Goal: Task Accomplishment & Management: Complete application form

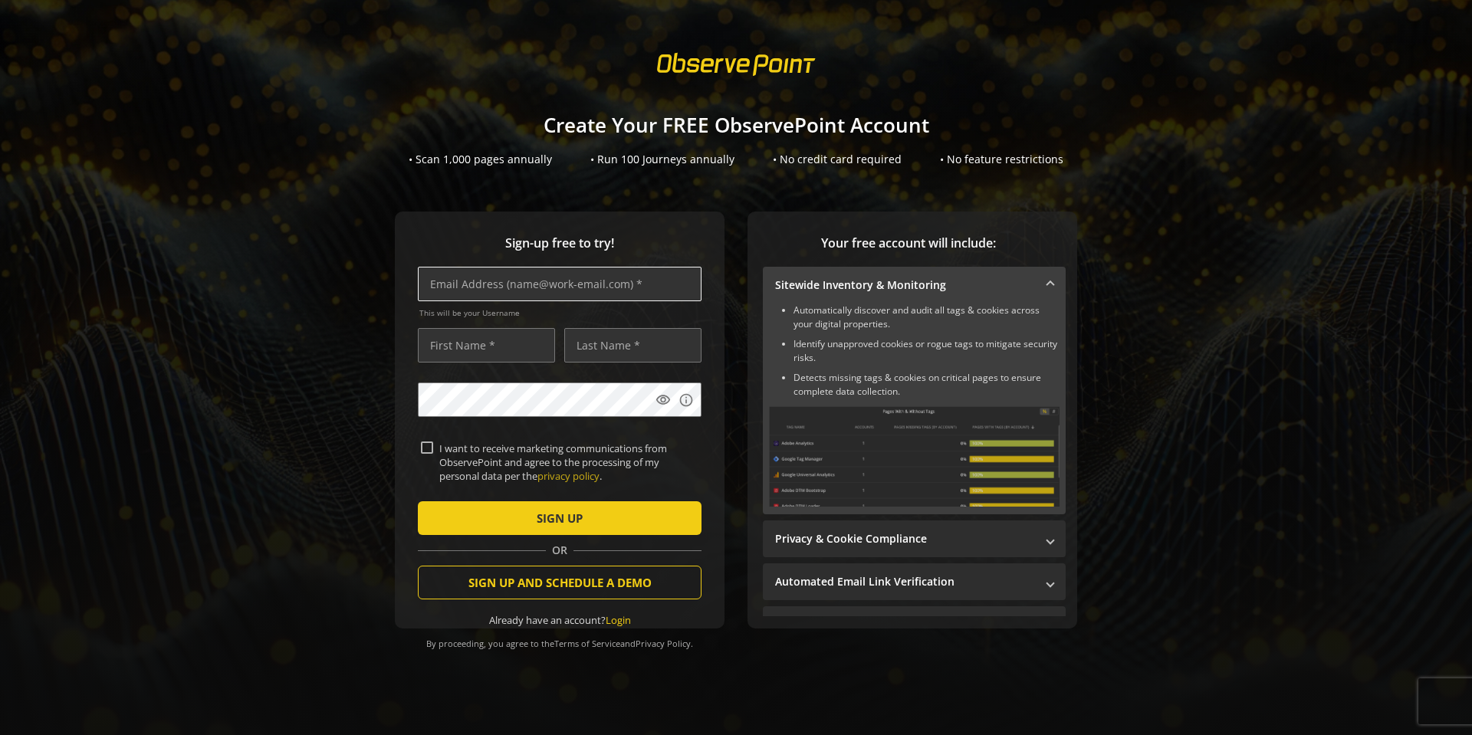
click at [602, 271] on input "text" at bounding box center [560, 284] width 284 height 34
click at [573, 284] on input "text" at bounding box center [560, 284] width 284 height 34
type input "[DOMAIN_NAME][EMAIL_ADDRESS][DOMAIN_NAME]"
click at [505, 352] on input "text" at bounding box center [486, 345] width 137 height 34
type input "[PERSON_NAME]"
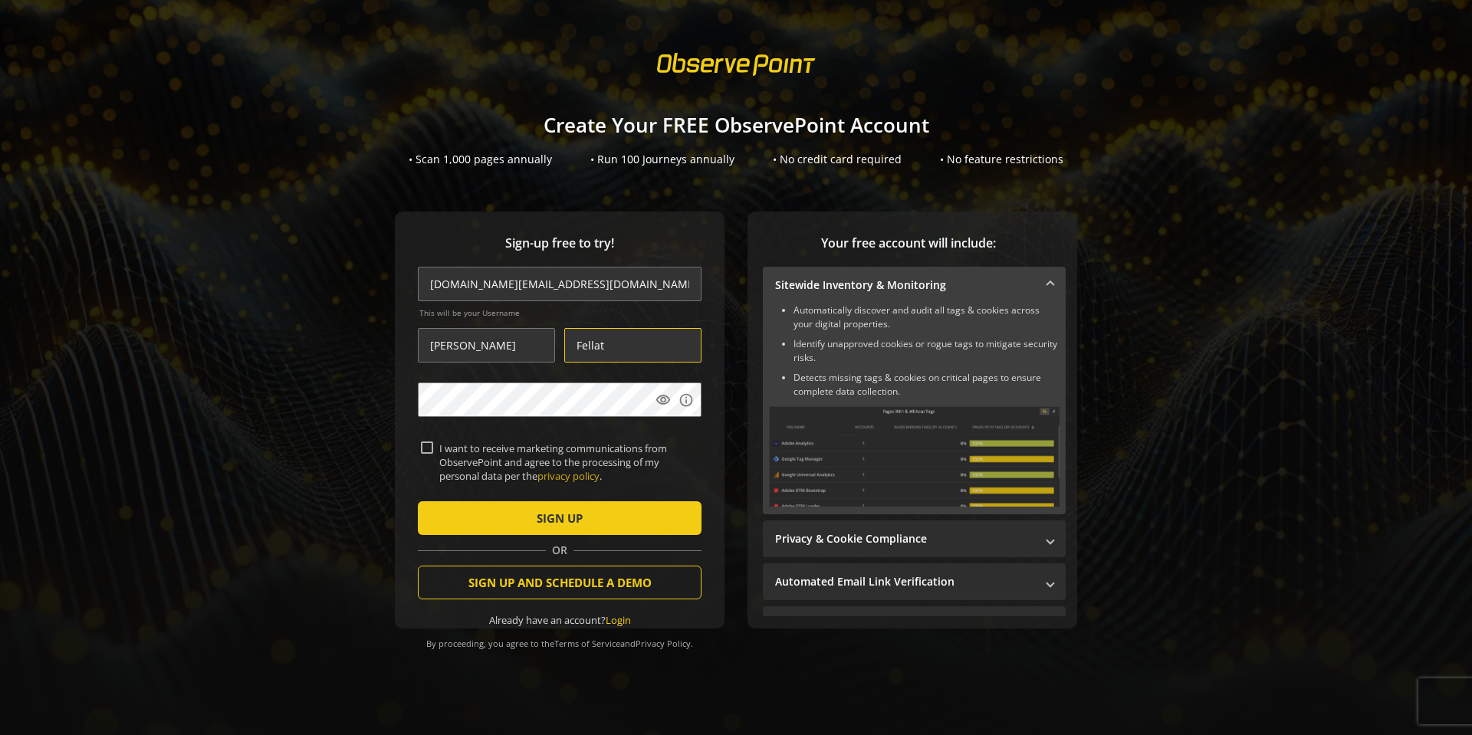
type input "Fellat"
click at [424, 477] on div "I want to receive marketing communications from ObservePoint and agree to the p…" at bounding box center [559, 462] width 277 height 42
click at [464, 505] on span "submit" at bounding box center [560, 518] width 284 height 37
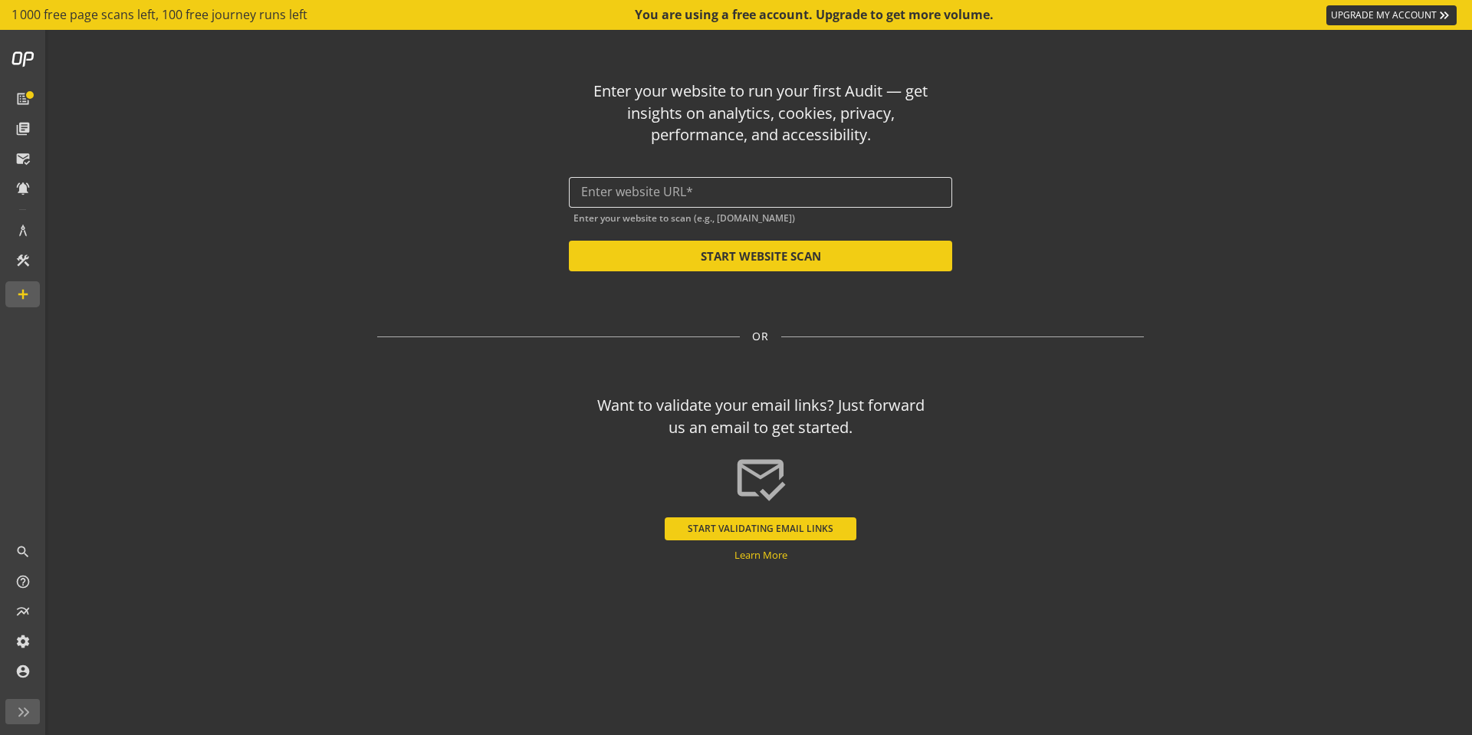
click at [717, 187] on input "text" at bounding box center [760, 192] width 359 height 15
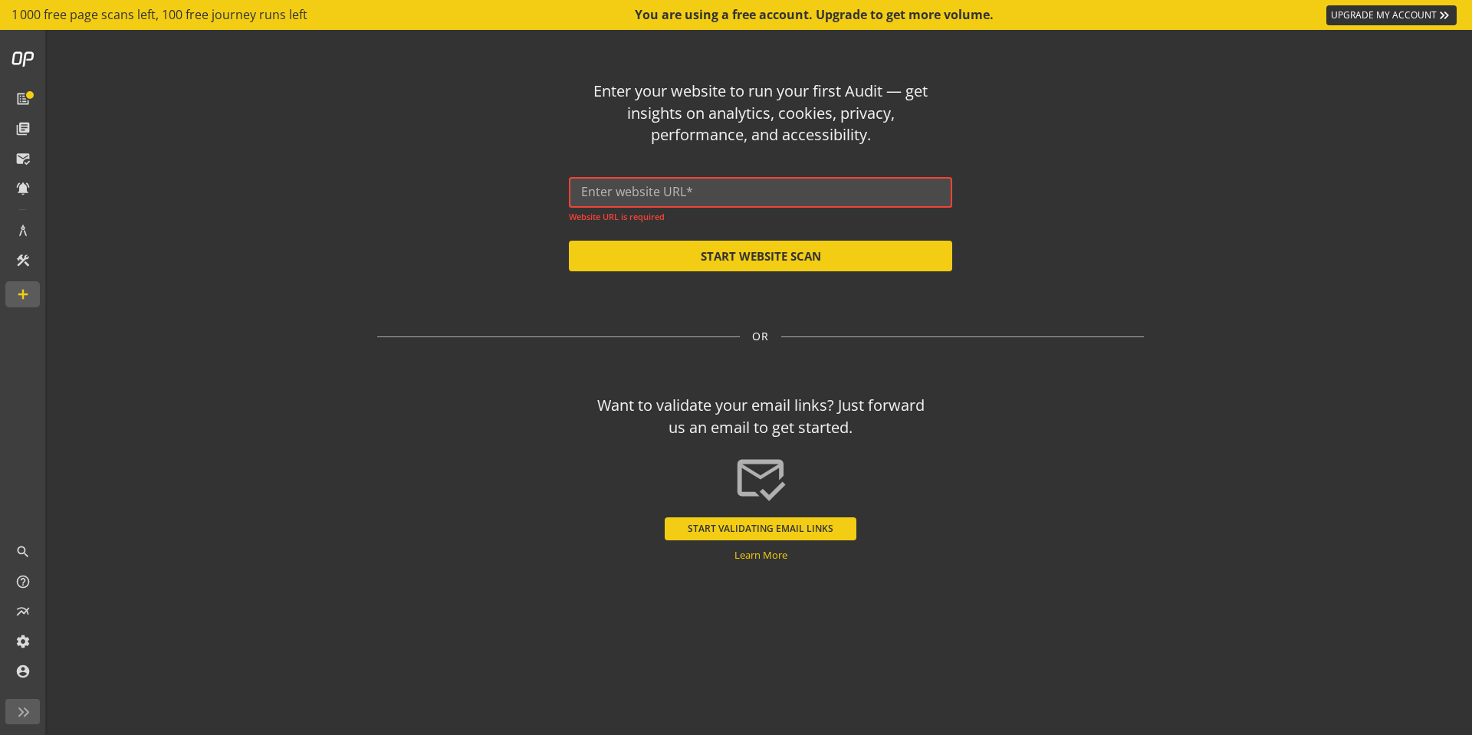
click at [683, 184] on div at bounding box center [760, 192] width 359 height 31
click at [684, 189] on input "text" at bounding box center [760, 192] width 359 height 15
click at [645, 192] on input "text" at bounding box center [760, 192] width 359 height 15
paste input "[URL][DOMAIN_NAME]"
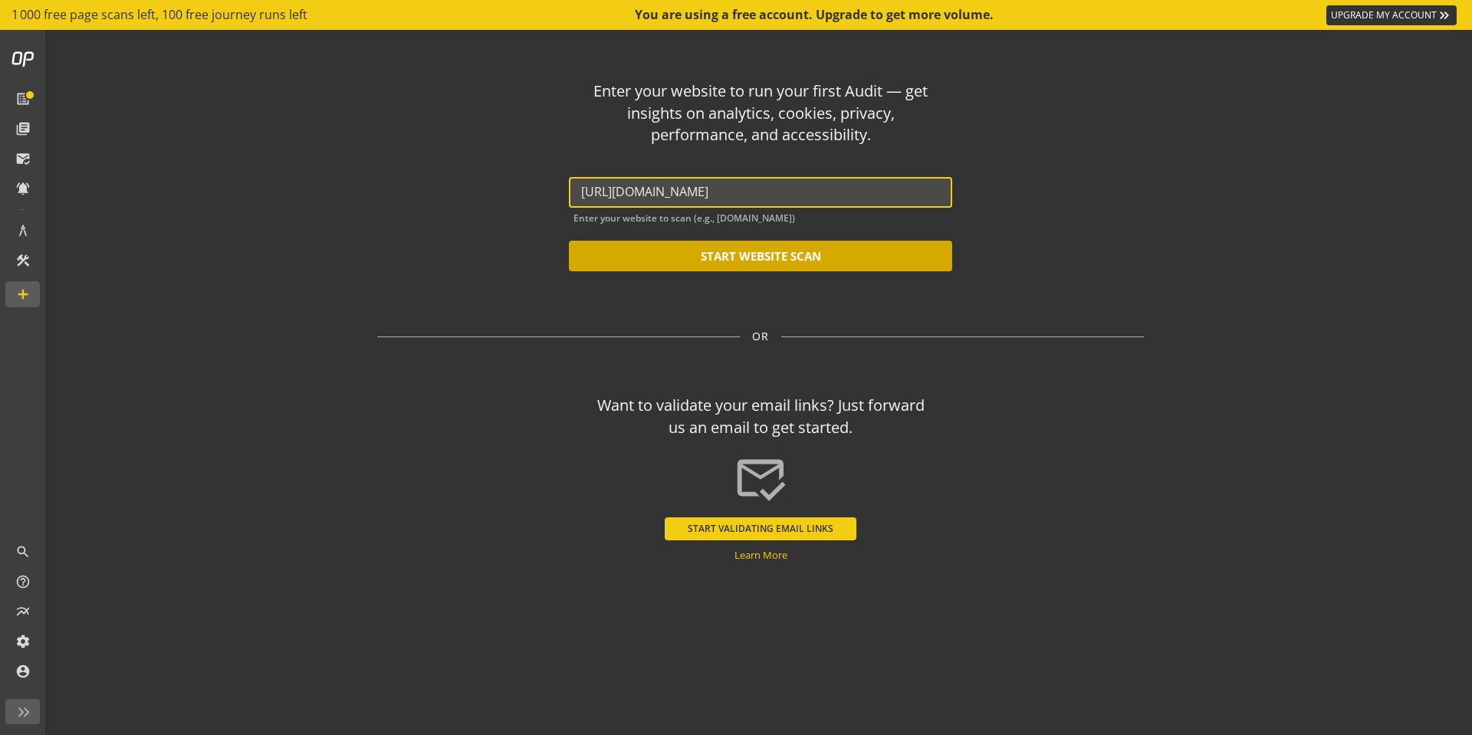
type input "[URL][DOMAIN_NAME]"
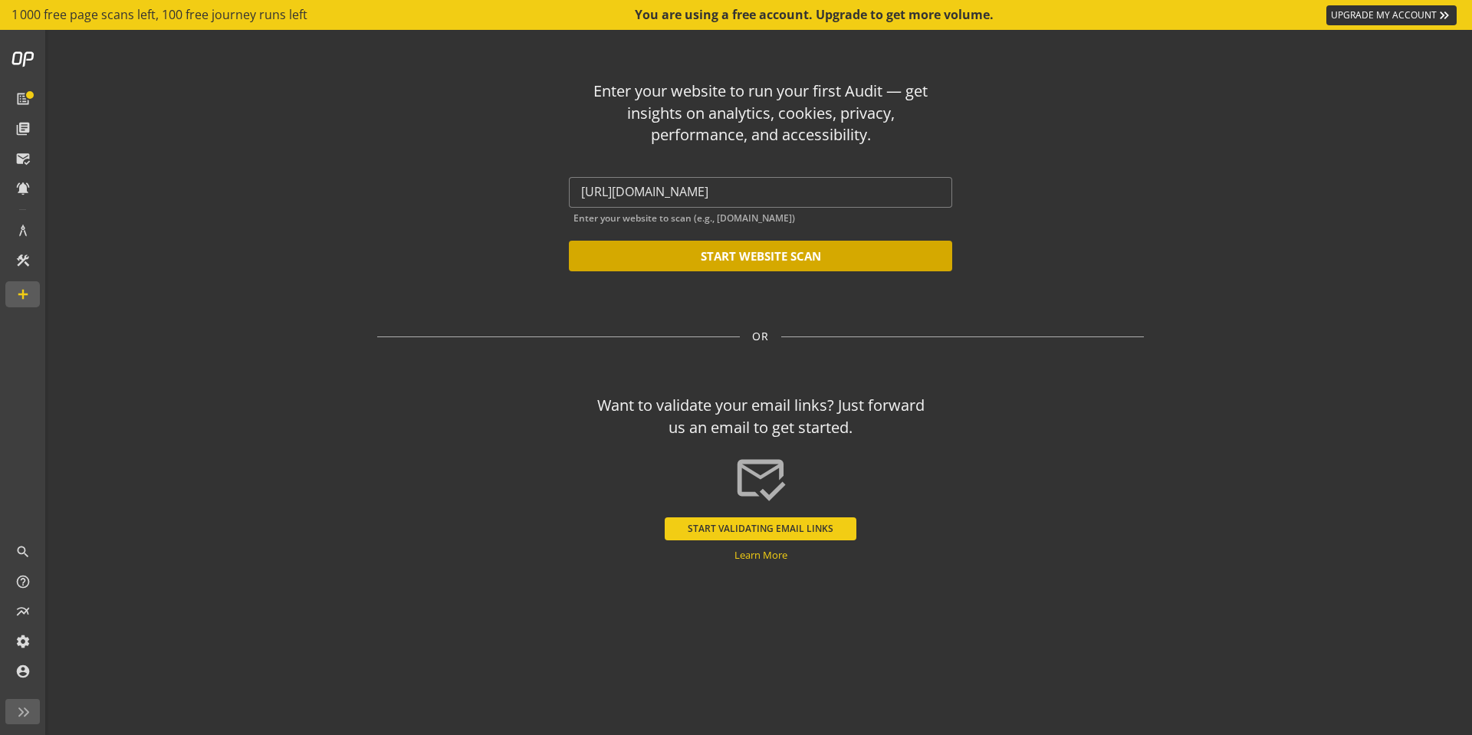
click at [753, 256] on button "START WEBSITE SCAN" at bounding box center [760, 256] width 383 height 31
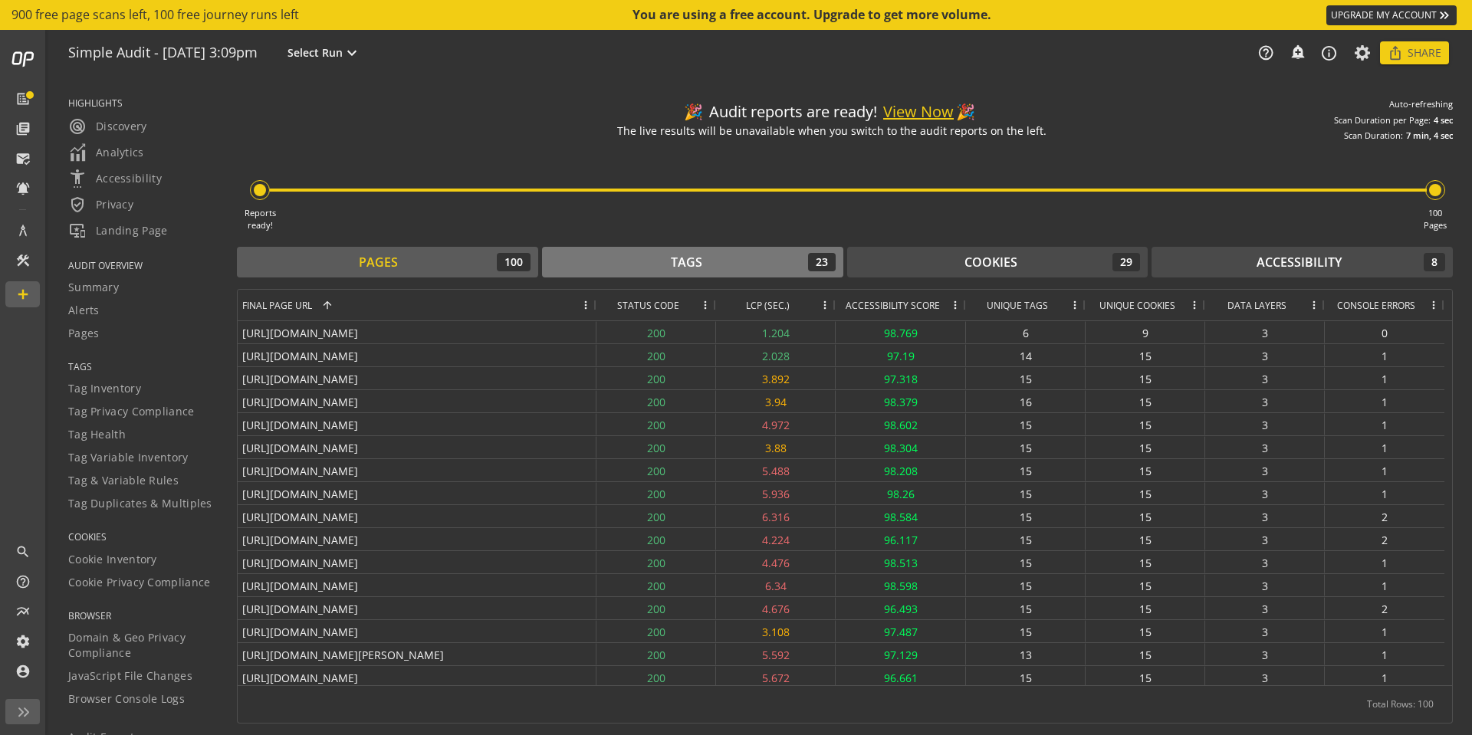
click at [725, 257] on div "Tags 23" at bounding box center [693, 262] width 286 height 18
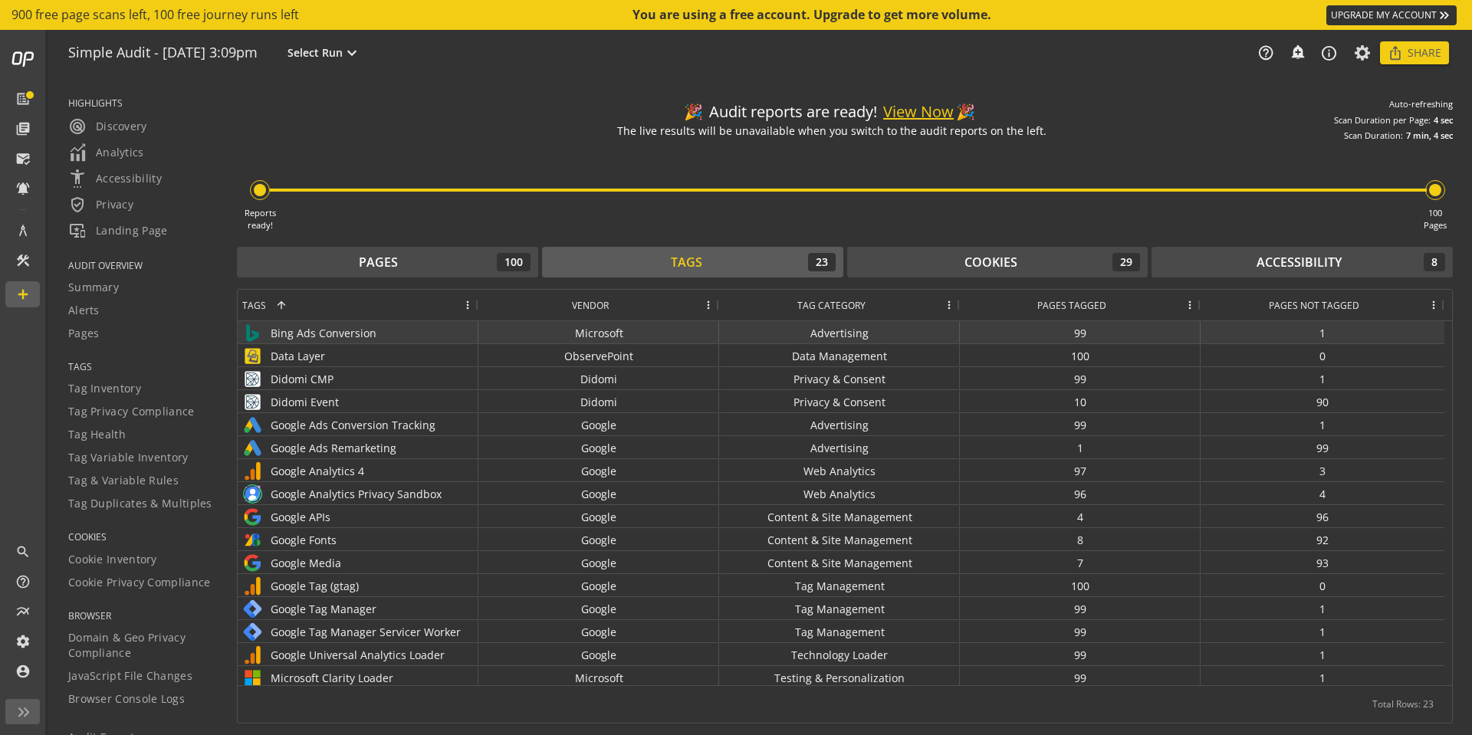
click at [1085, 338] on div "99" at bounding box center [1080, 332] width 241 height 22
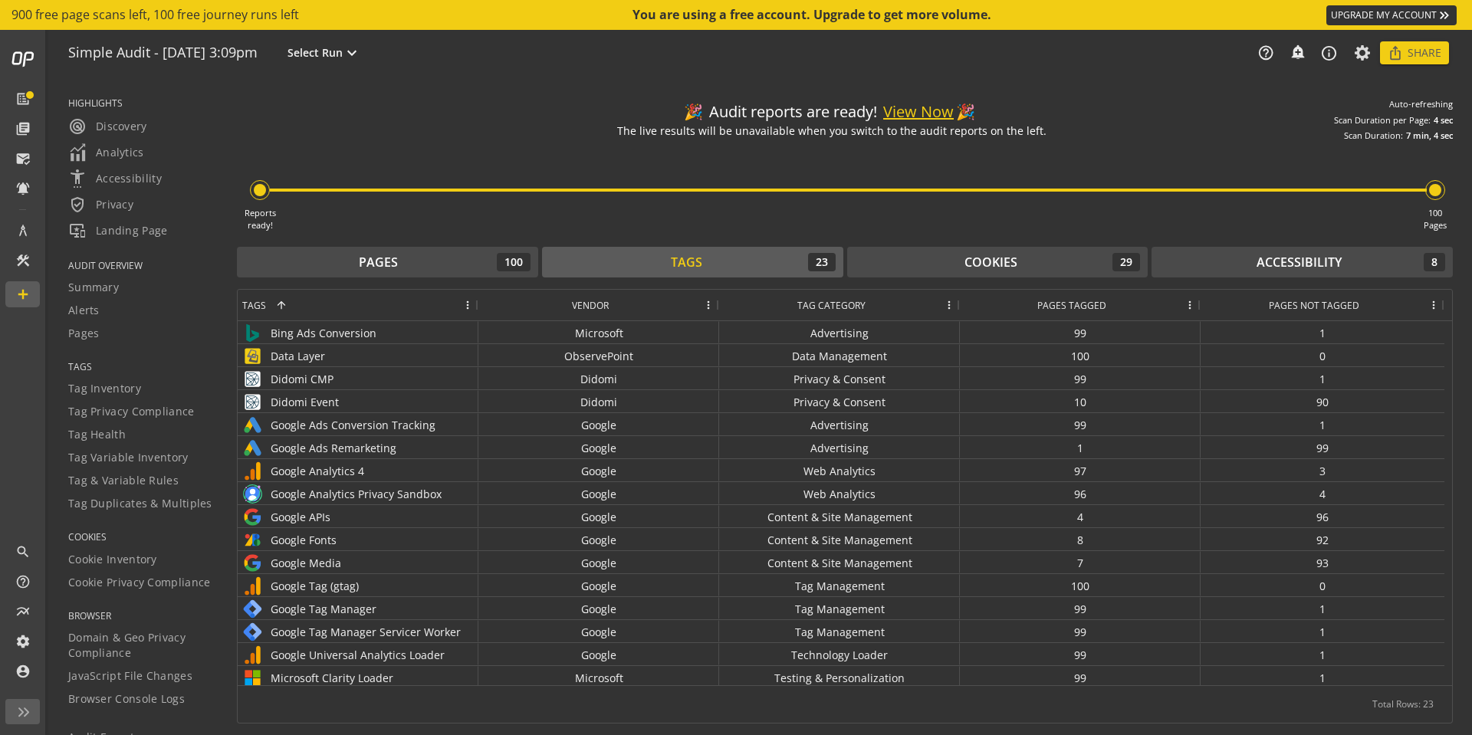
click at [1190, 306] on span at bounding box center [1189, 305] width 12 height 12
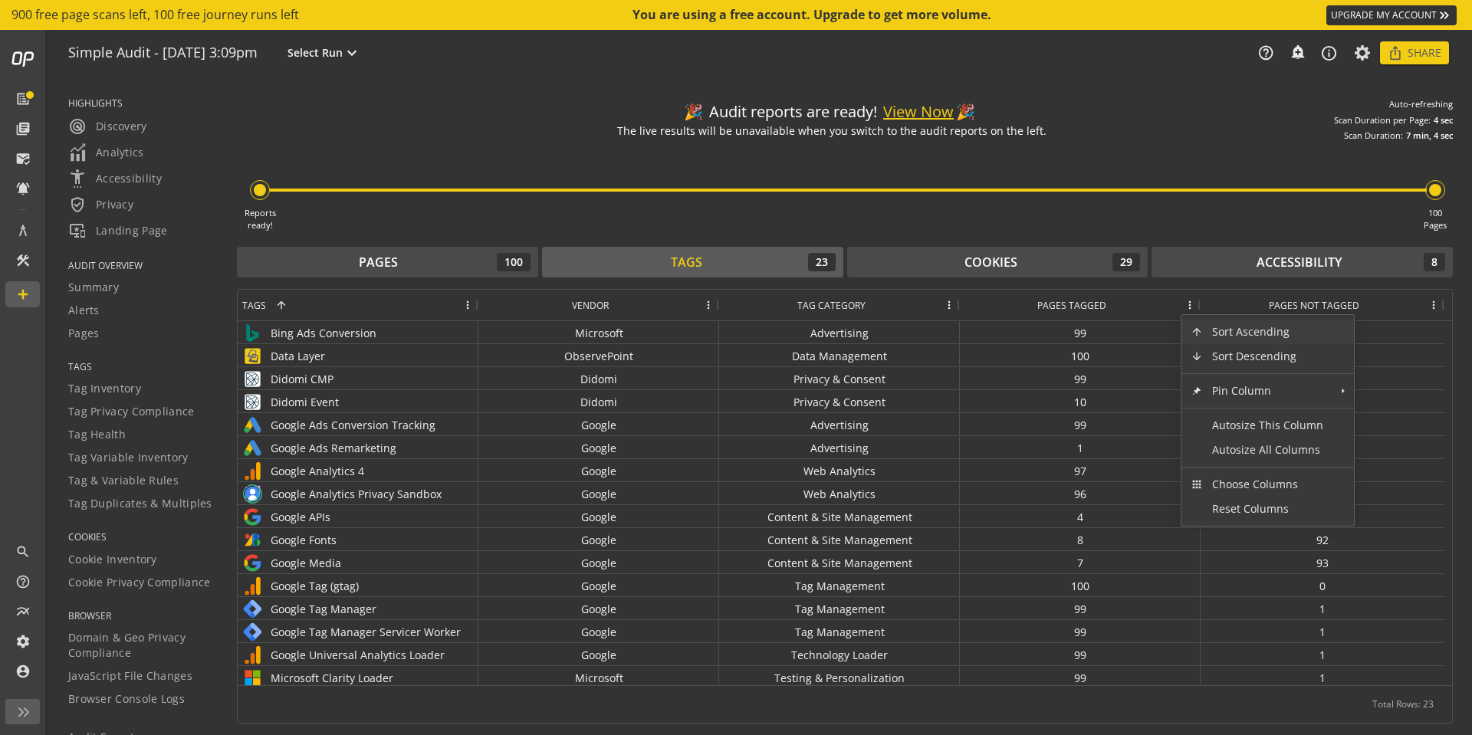
click at [1190, 306] on span at bounding box center [1189, 305] width 12 height 12
click at [1404, 307] on div "Pages Not Tagged" at bounding box center [1314, 305] width 218 height 31
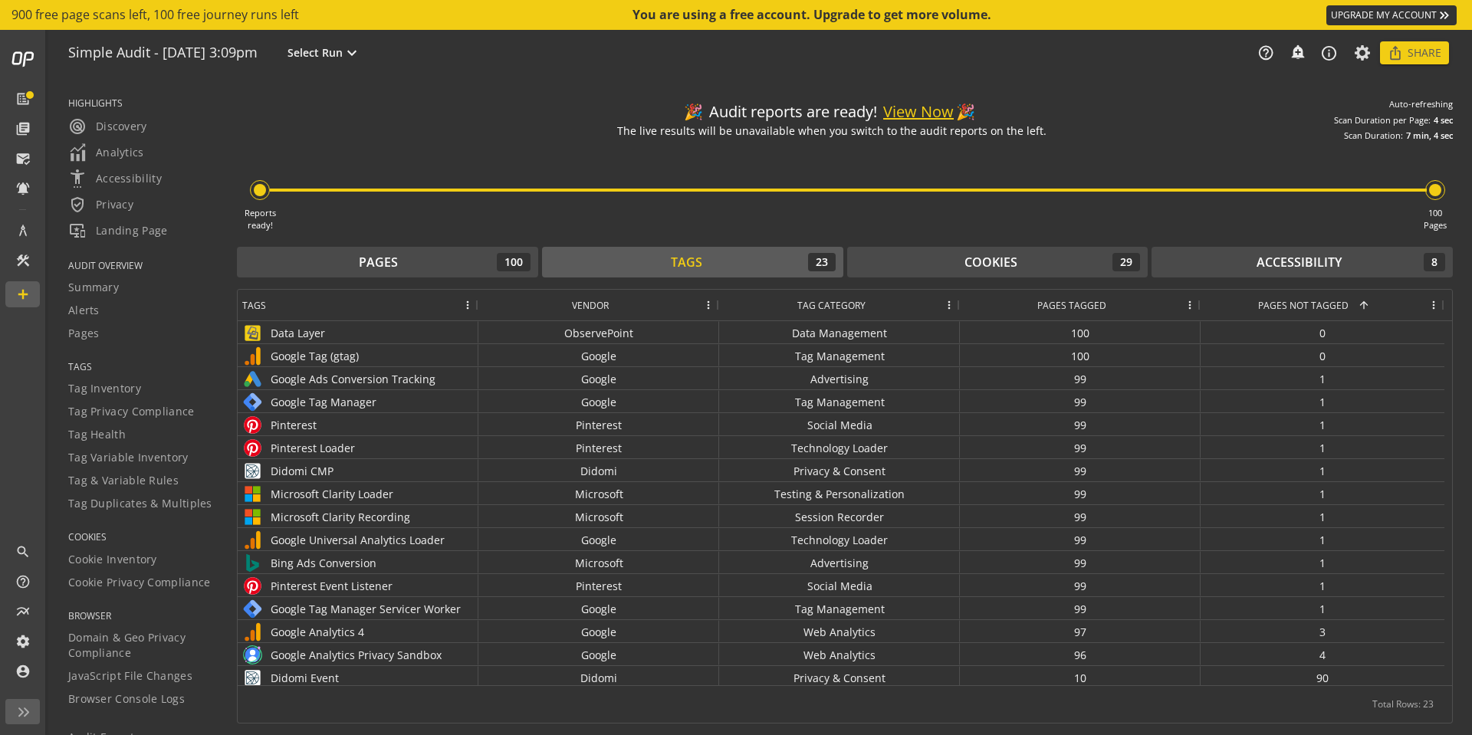
click at [1404, 307] on div "Pages Not Tagged 1" at bounding box center [1314, 305] width 218 height 31
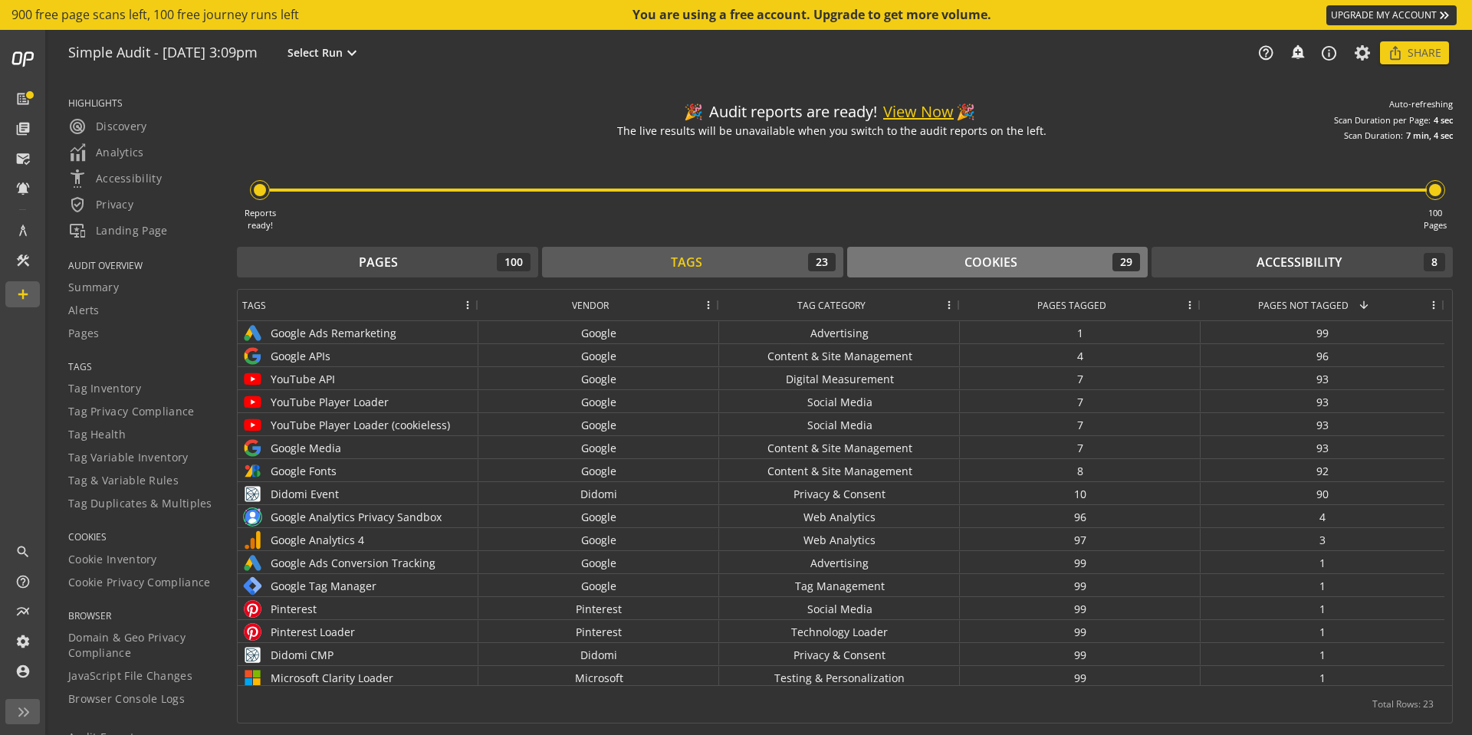
click at [1017, 254] on div "Cookies 29" at bounding box center [998, 262] width 286 height 18
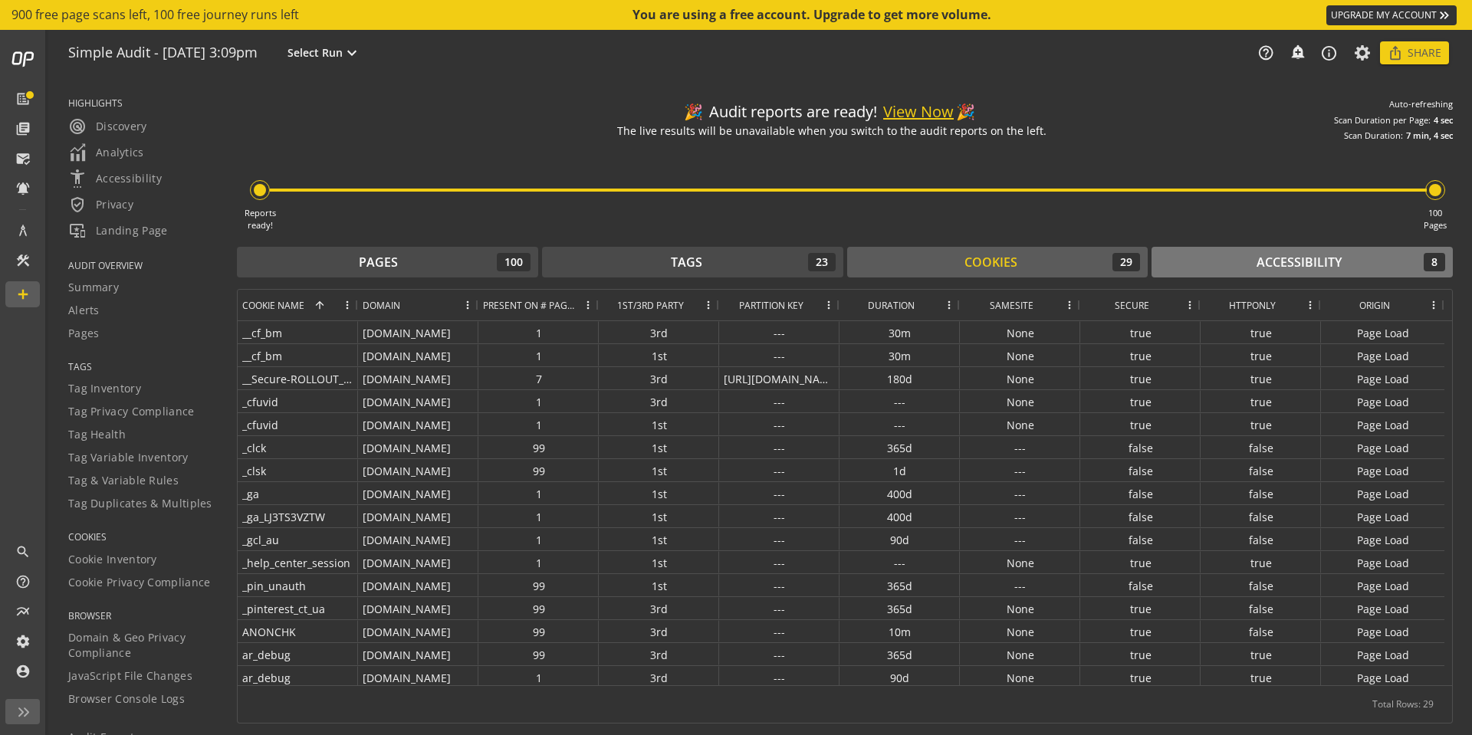
click at [1252, 268] on div "Accessibility 8" at bounding box center [1302, 262] width 286 height 18
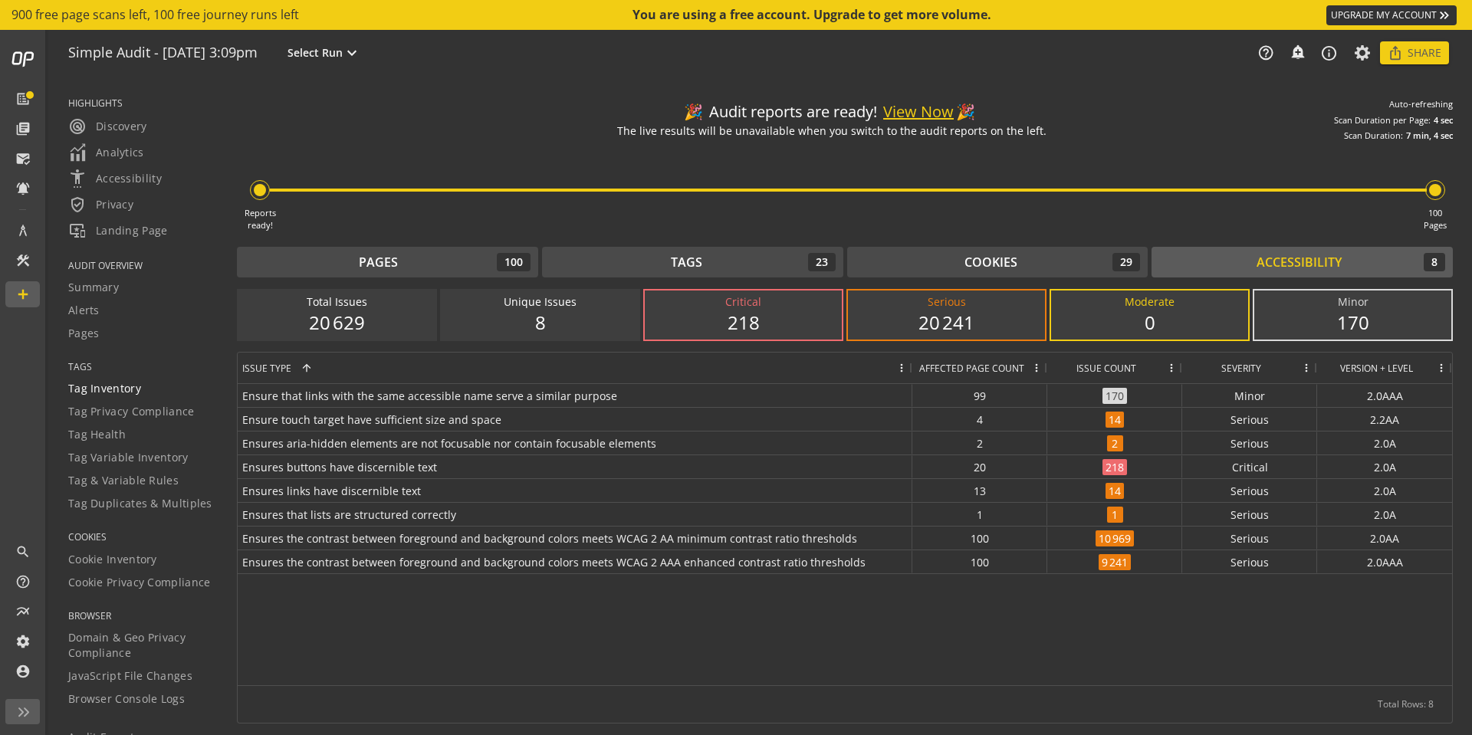
click at [78, 392] on span "Tag Inventory" at bounding box center [104, 388] width 73 height 15
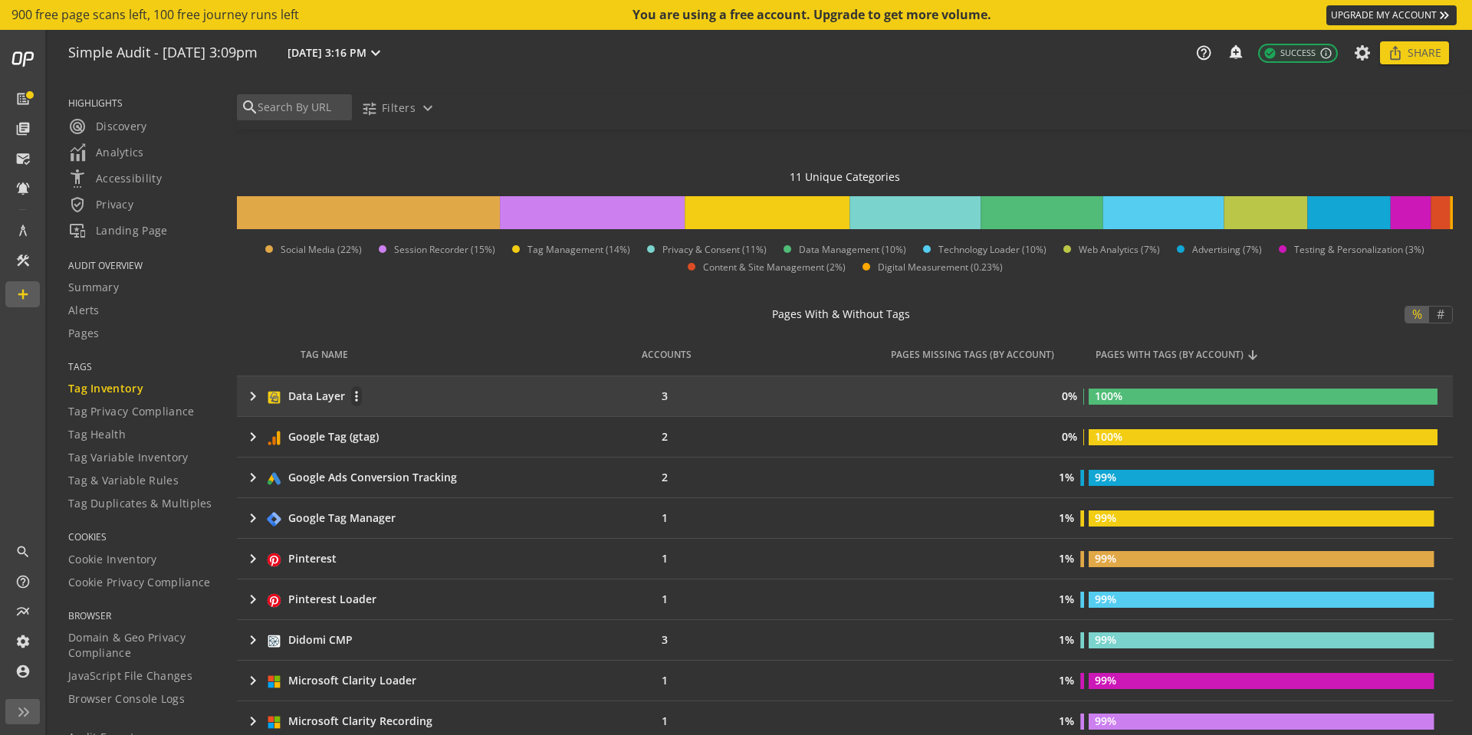
click at [518, 396] on div "keyboard_arrow_right Data Layer more_vert" at bounding box center [425, 396] width 362 height 21
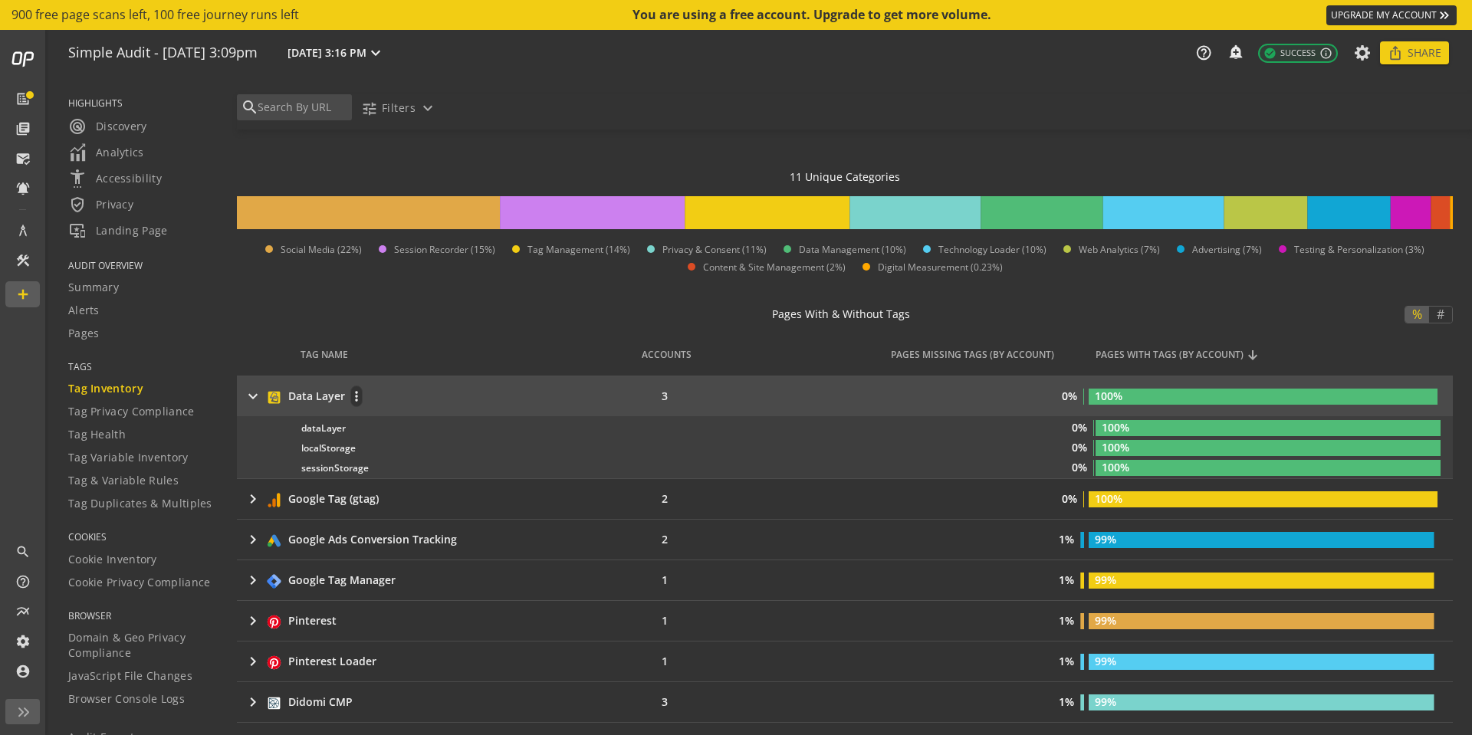
click at [518, 396] on div "keyboard_arrow_right Data Layer more_vert" at bounding box center [425, 396] width 362 height 21
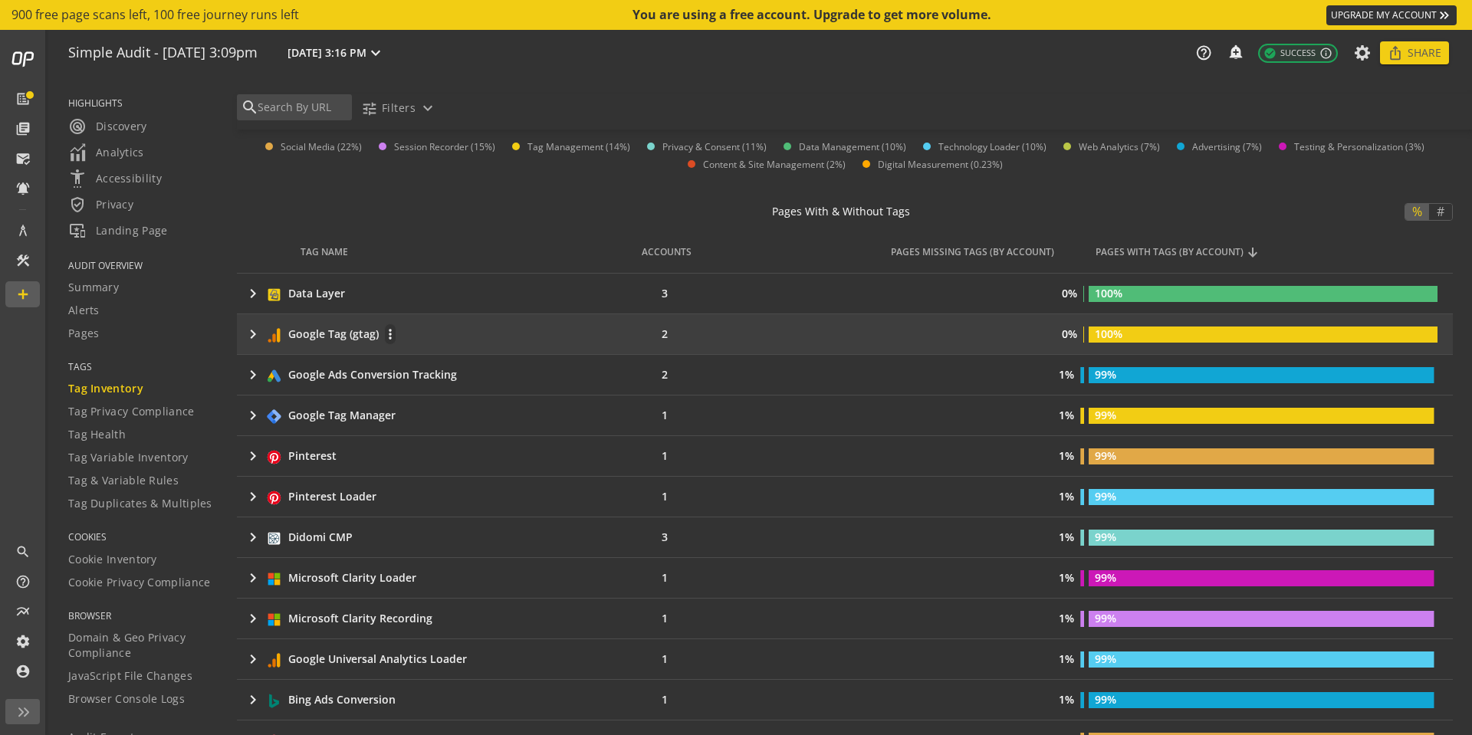
click at [511, 326] on div "keyboard_arrow_right Google Tag (gtag) more_vert" at bounding box center [425, 333] width 362 height 21
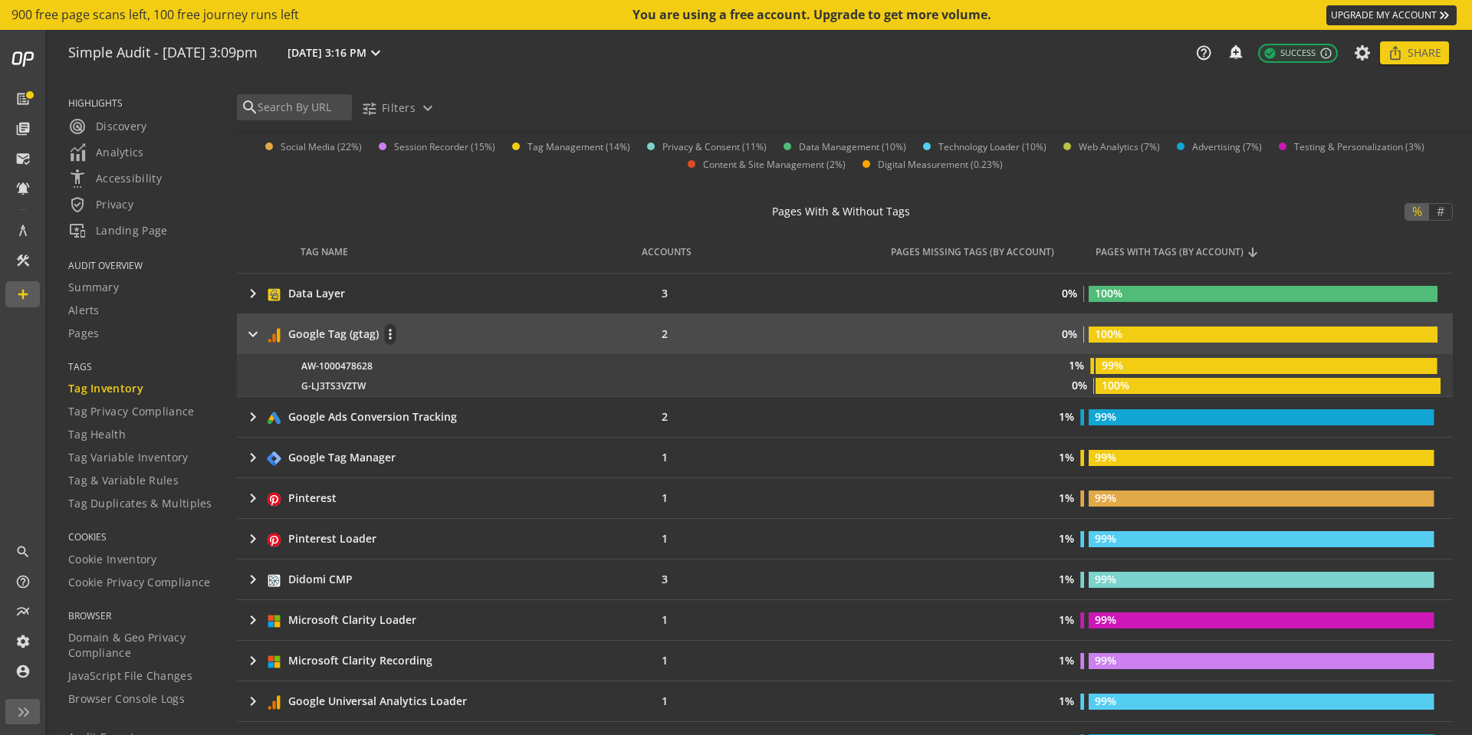
click at [510, 327] on div "keyboard_arrow_right Google Tag (gtag) more_vert" at bounding box center [425, 333] width 362 height 21
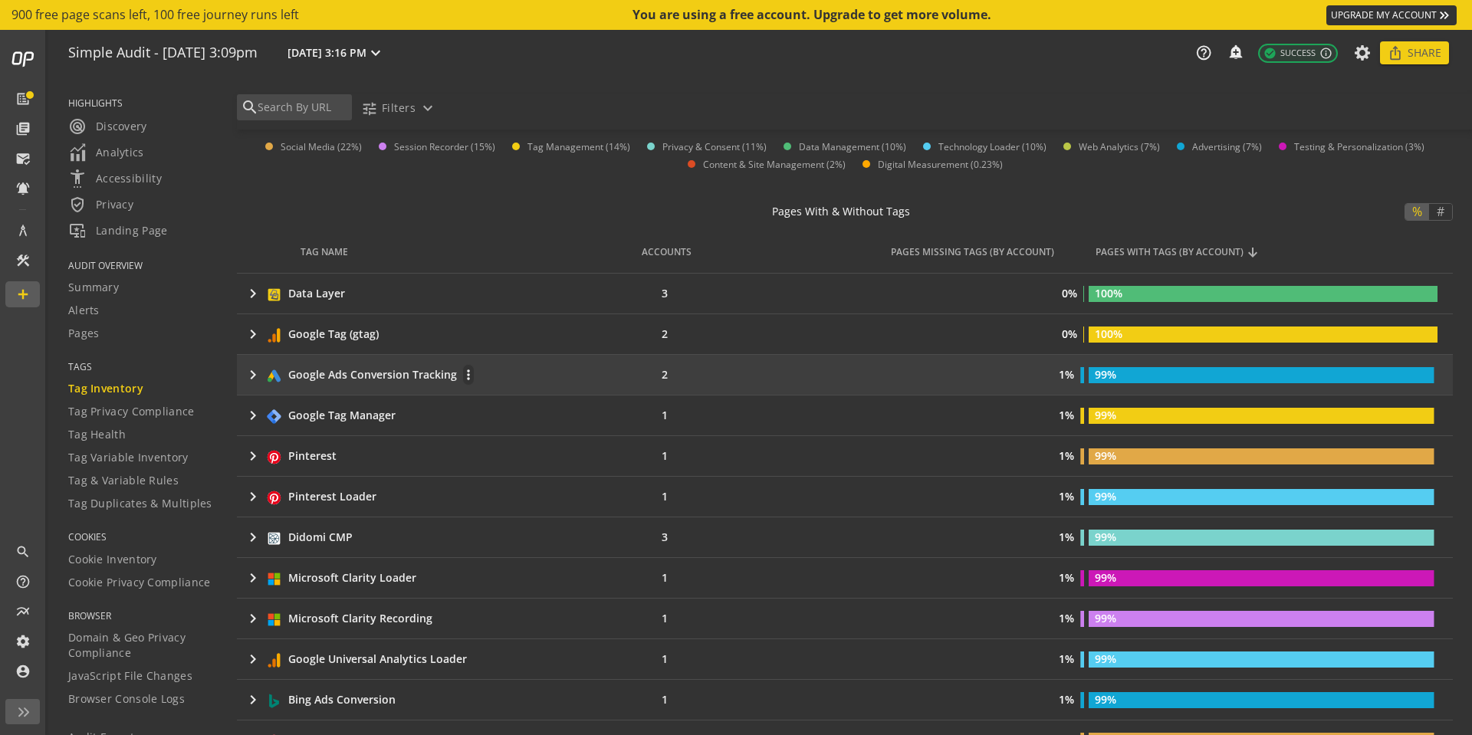
click at [498, 363] on td "keyboard_arrow_right Google Ads Conversion Tracking more_vert" at bounding box center [427, 375] width 381 height 40
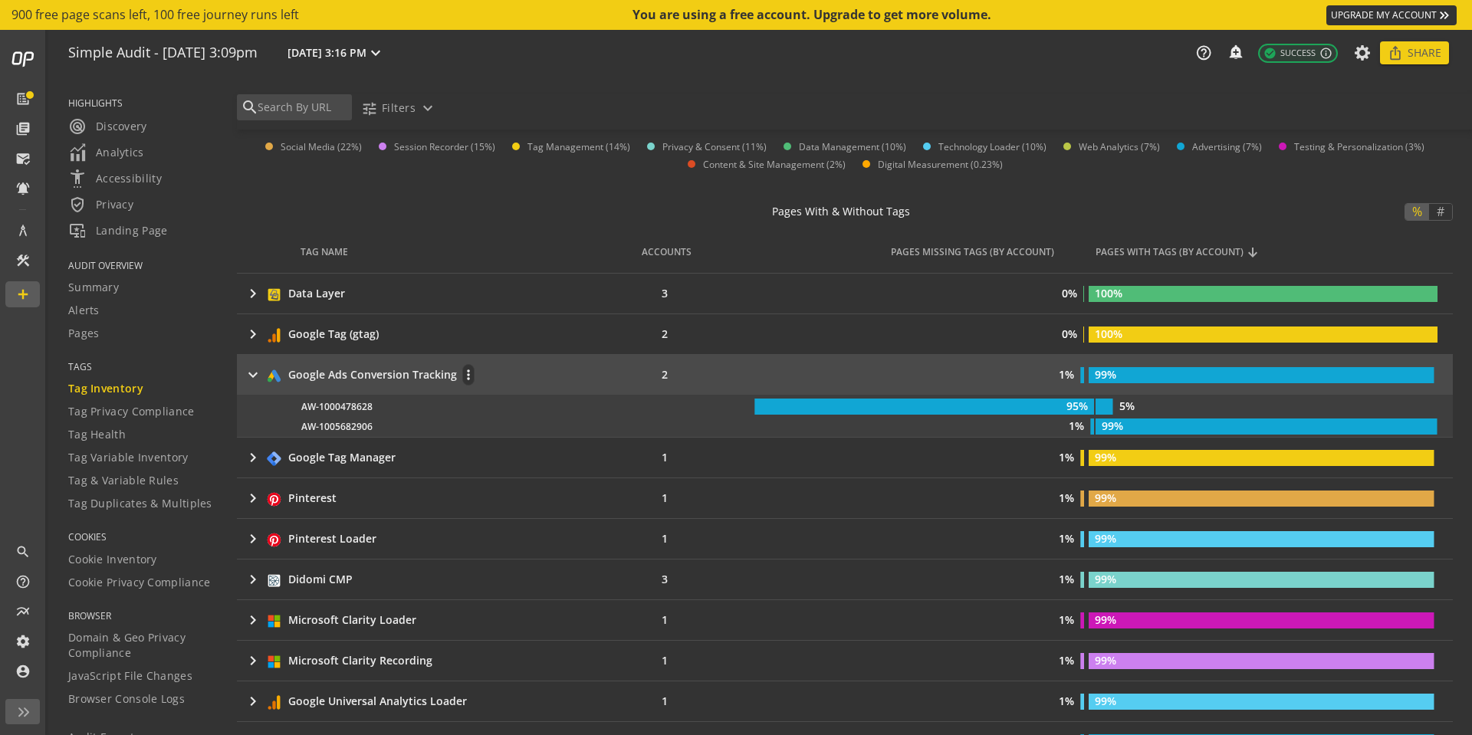
click at [533, 376] on div "keyboard_arrow_right Google Ads Conversion Tracking more_vert" at bounding box center [425, 374] width 362 height 21
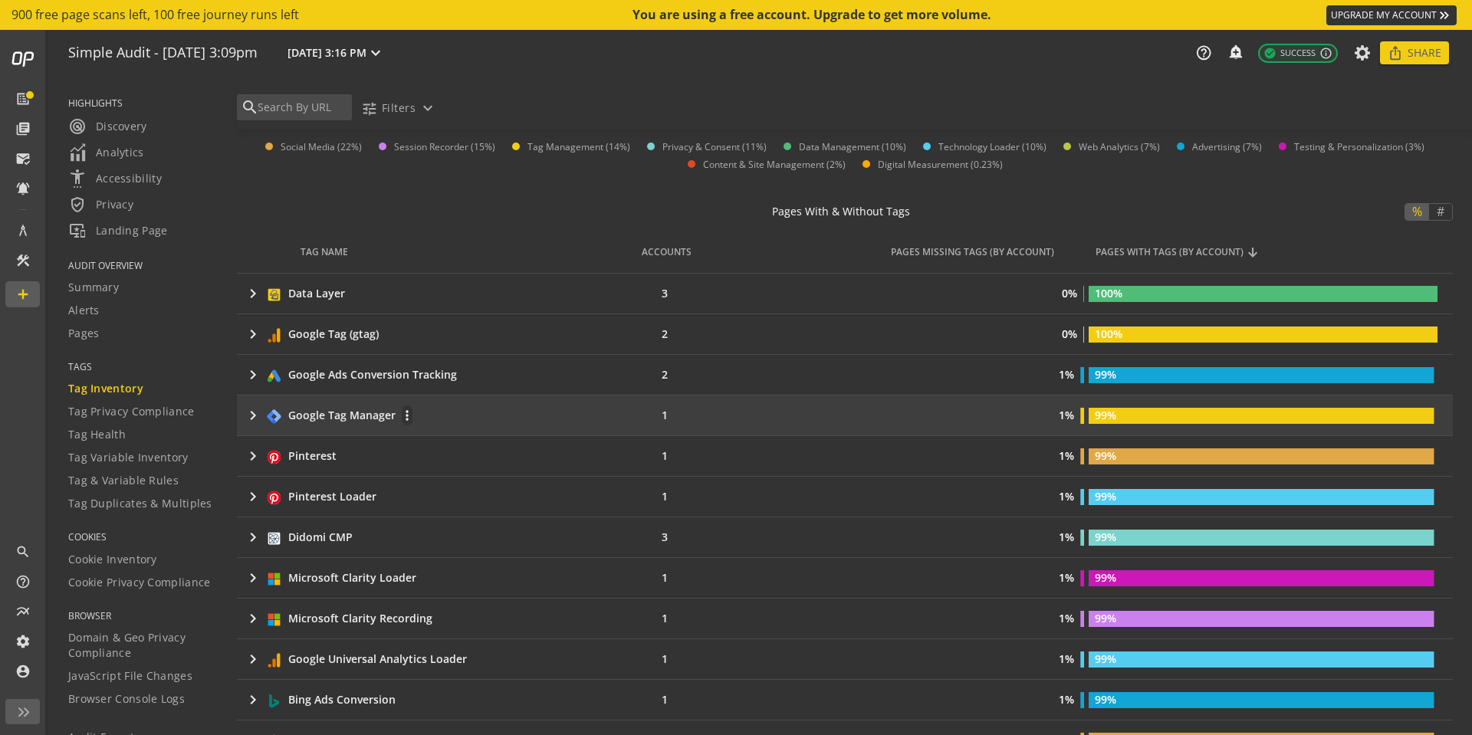
click at [541, 414] on div "keyboard_arrow_right Google Tag Manager more_vert" at bounding box center [425, 415] width 362 height 21
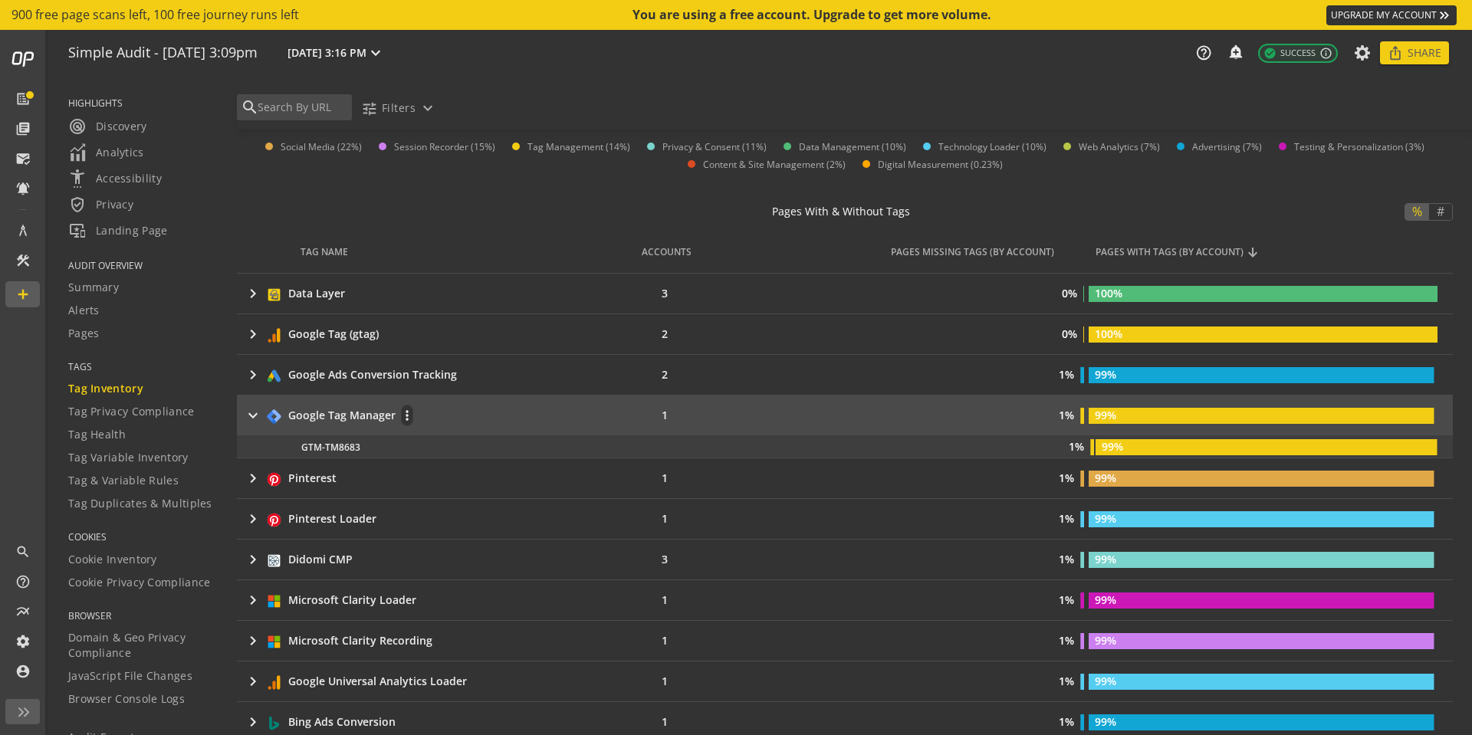
click at [518, 415] on div "keyboard_arrow_right Google Tag Manager more_vert" at bounding box center [425, 415] width 362 height 21
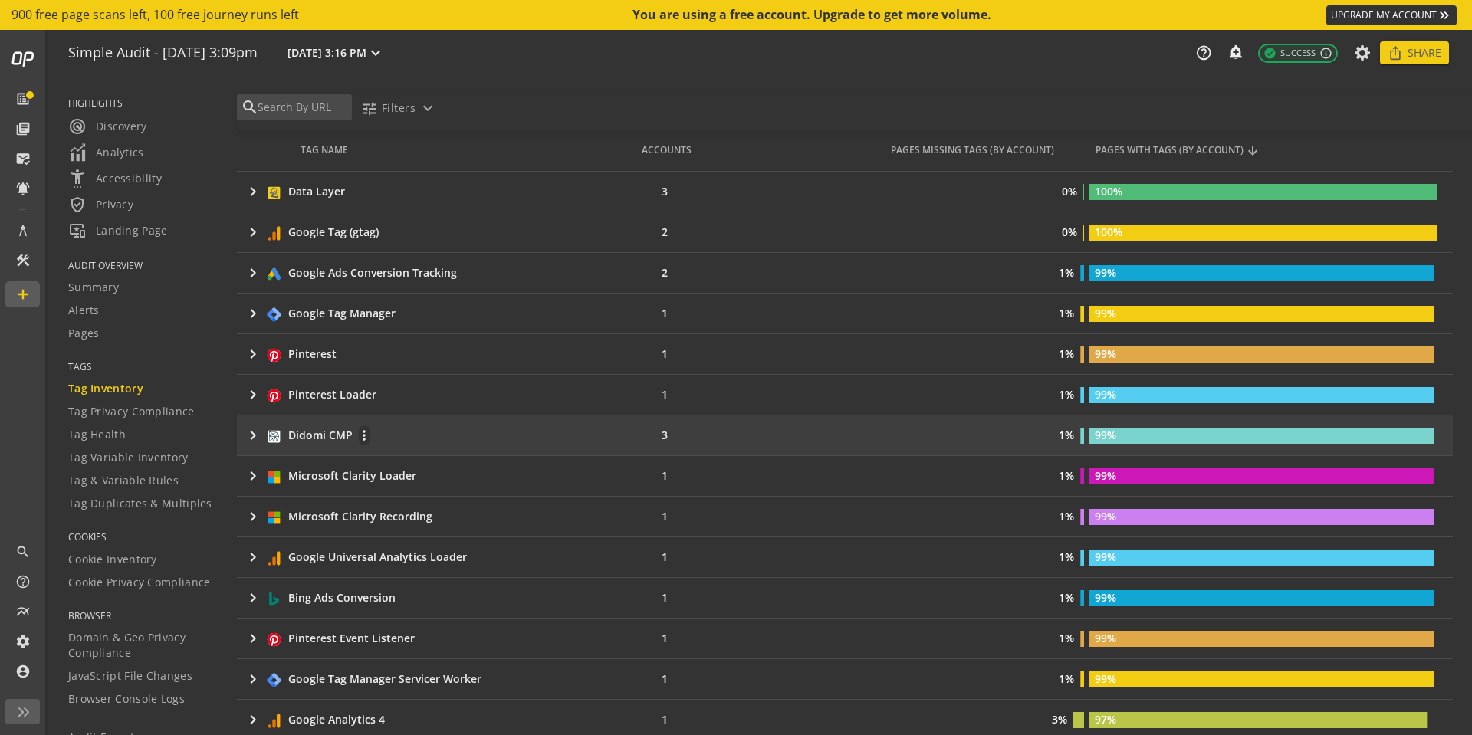
click at [518, 427] on div "keyboard_arrow_right Didomi CMP more_vert" at bounding box center [425, 435] width 362 height 21
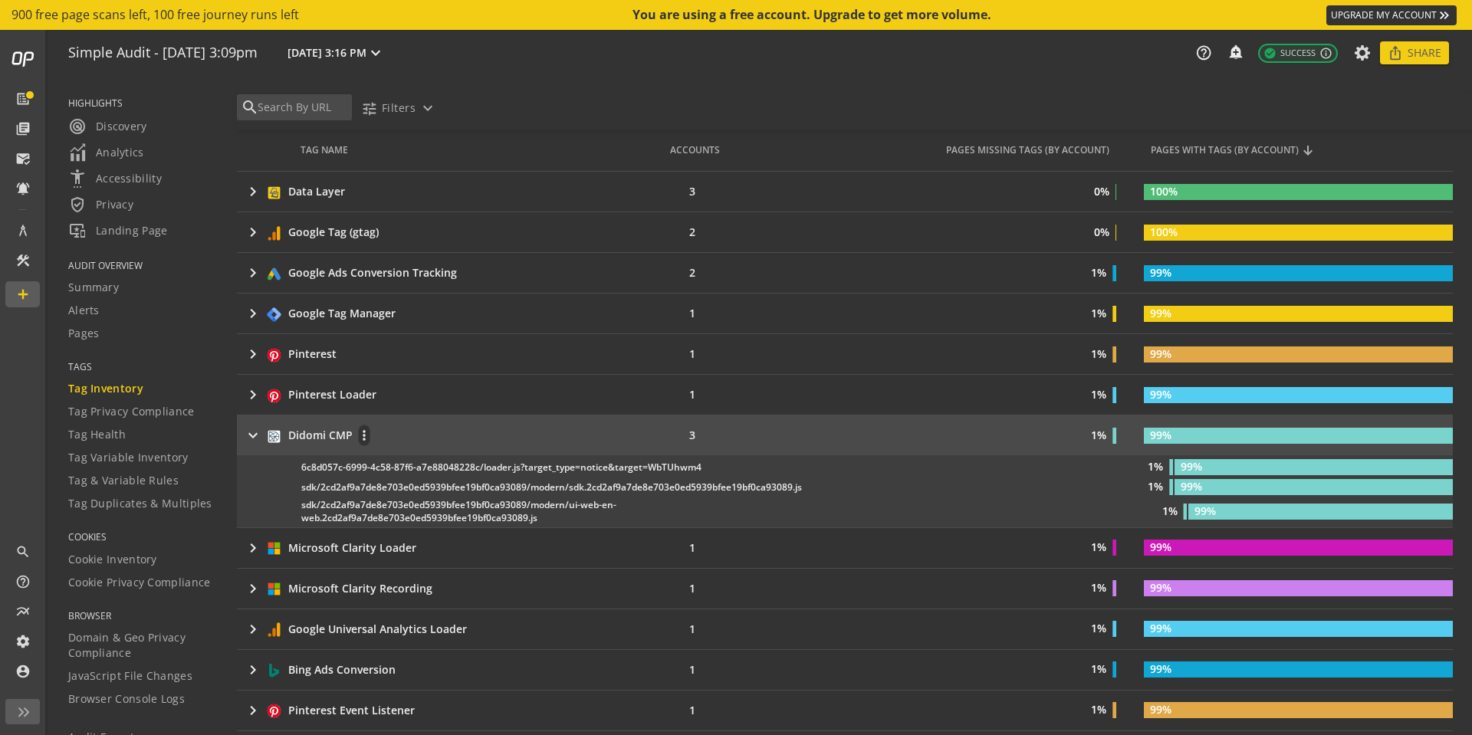
click at [575, 441] on div "keyboard_arrow_right Didomi CMP more_vert" at bounding box center [437, 435] width 386 height 21
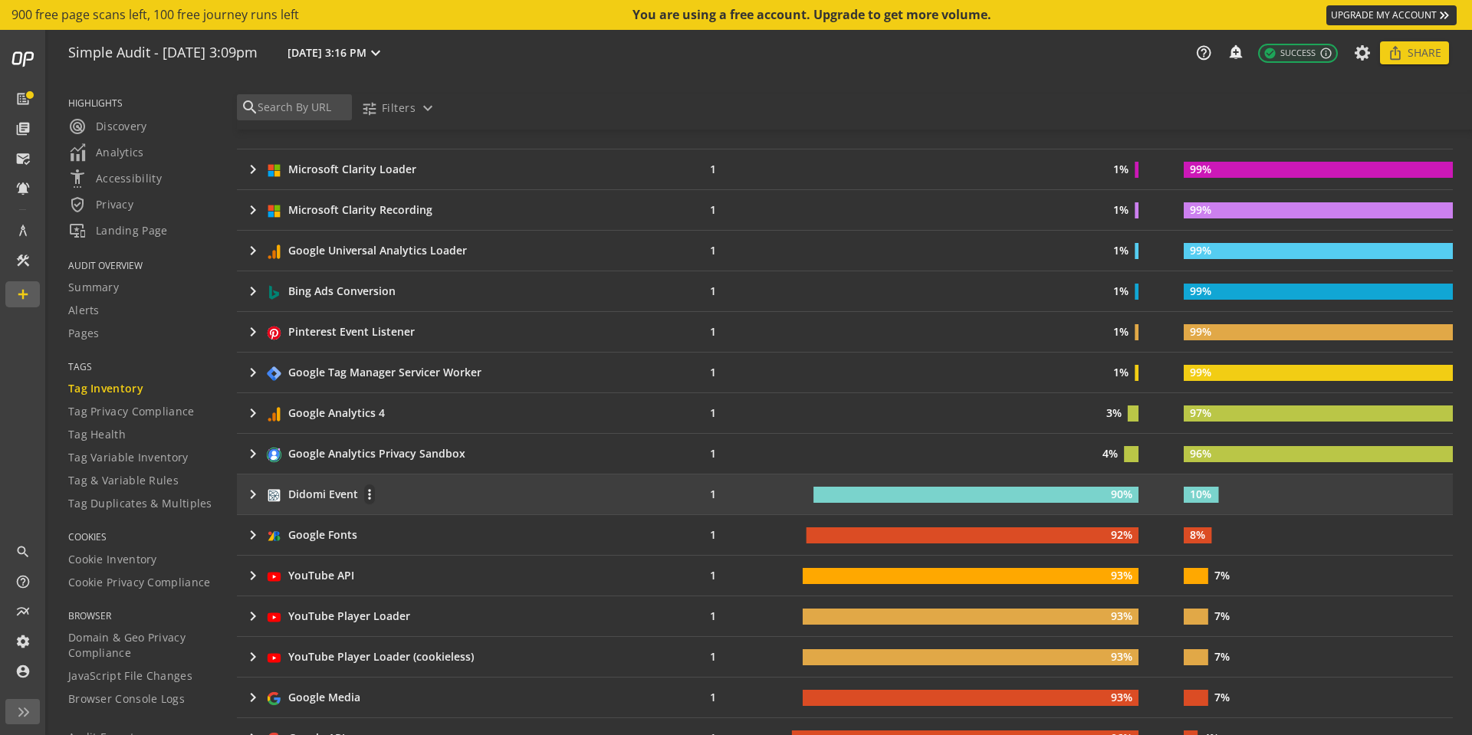
click at [544, 486] on div "keyboard_arrow_right Didomi Event more_vert" at bounding box center [446, 494] width 404 height 21
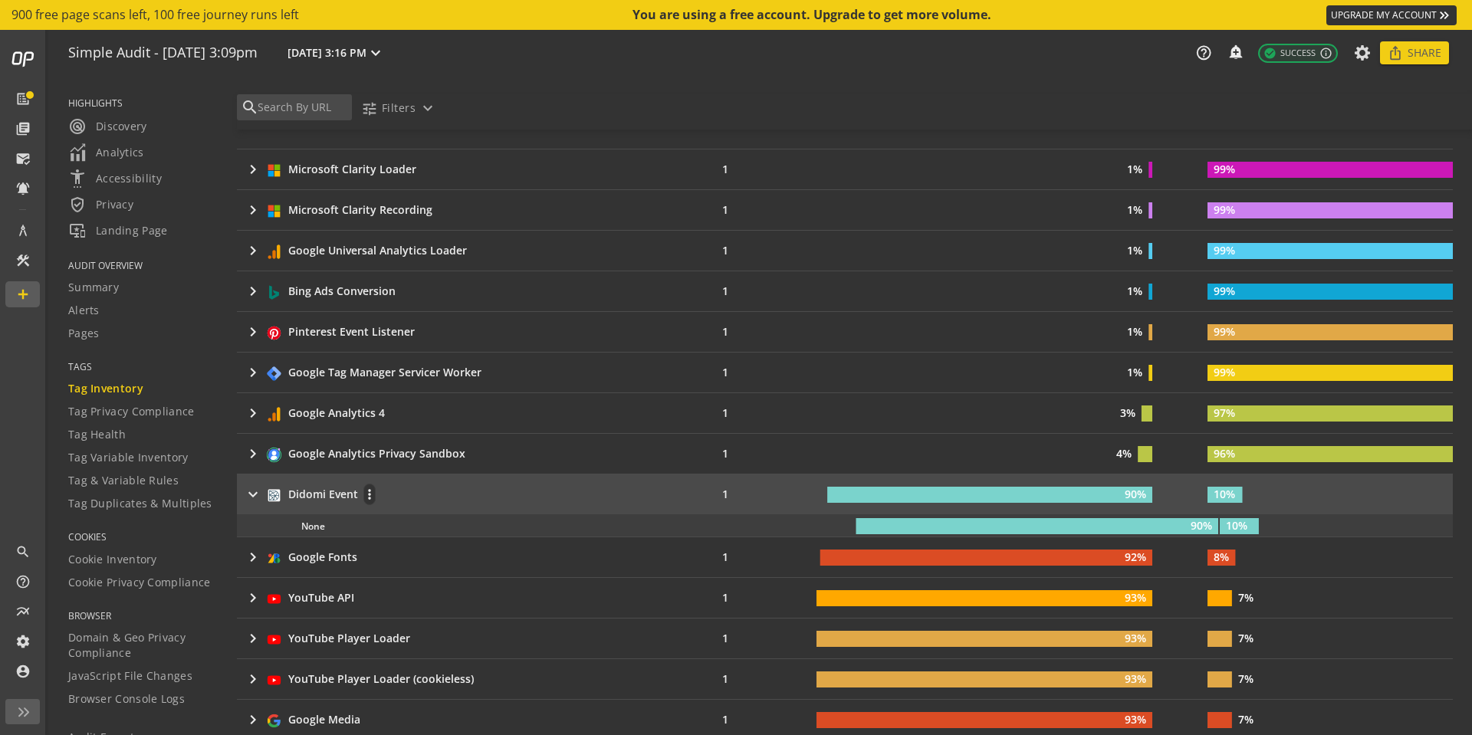
click at [544, 486] on div "keyboard_arrow_right Didomi Event more_vert" at bounding box center [451, 494] width 415 height 21
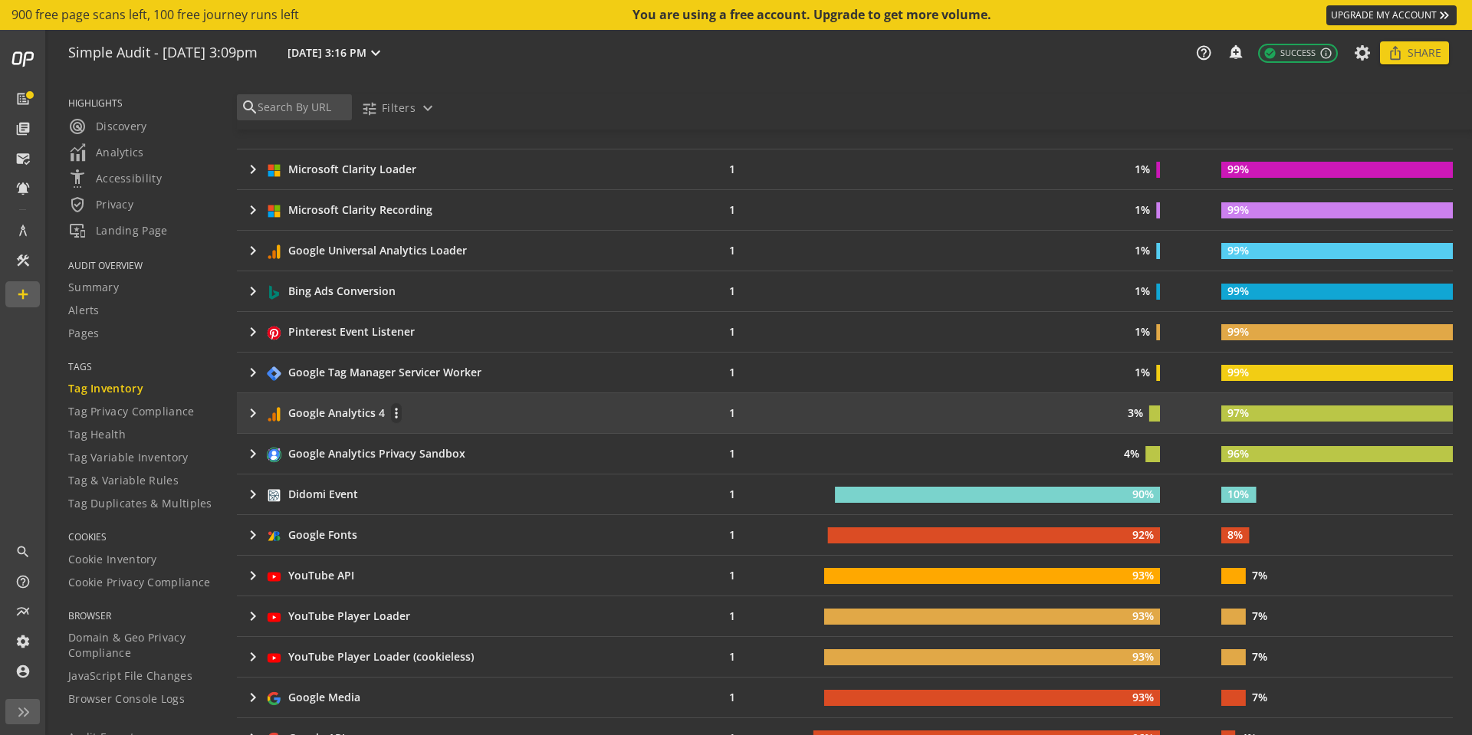
click at [485, 399] on td "keyboard_arrow_right Google Analytics 4 more_vert" at bounding box center [457, 413] width 440 height 40
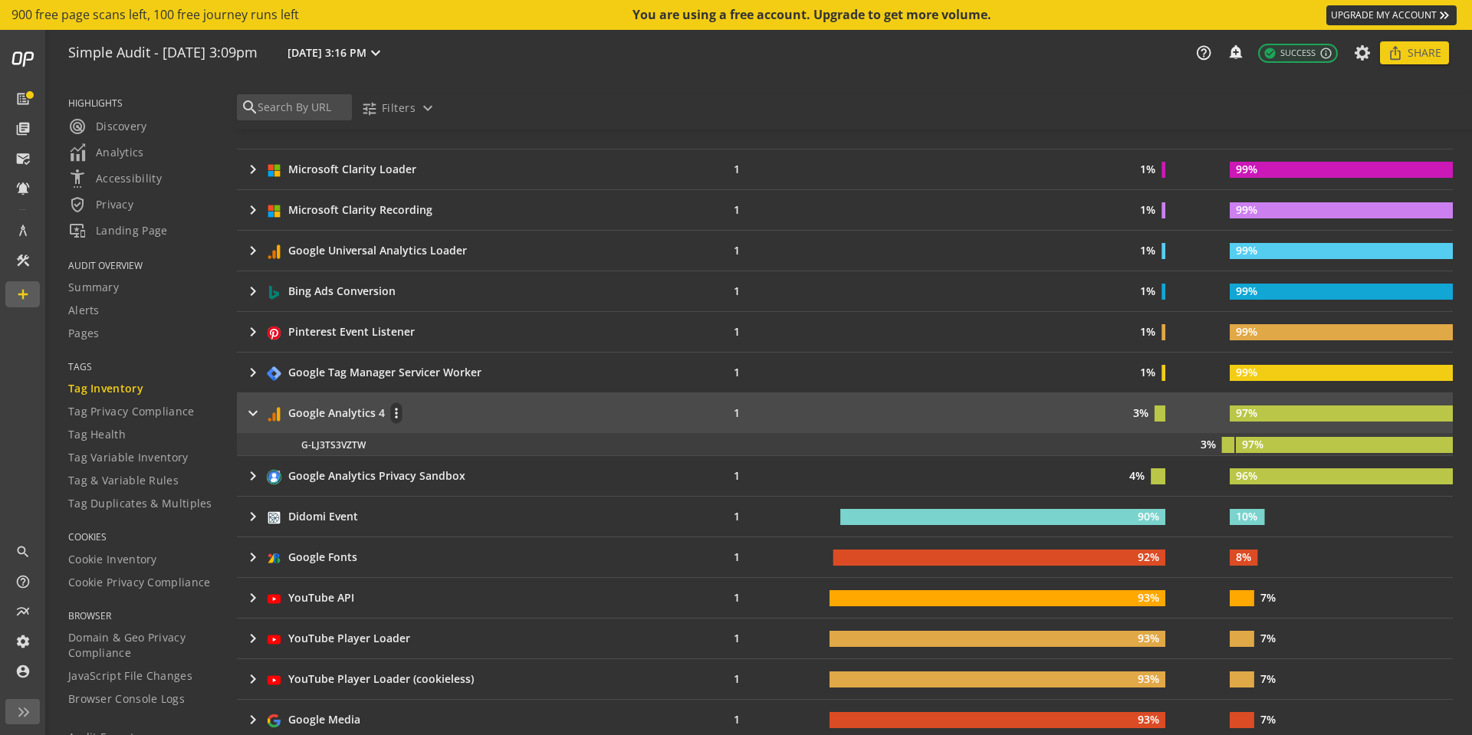
click at [487, 408] on div "keyboard_arrow_right Google Analytics 4 more_vert" at bounding box center [456, 412] width 425 height 21
